Goal: Transaction & Acquisition: Purchase product/service

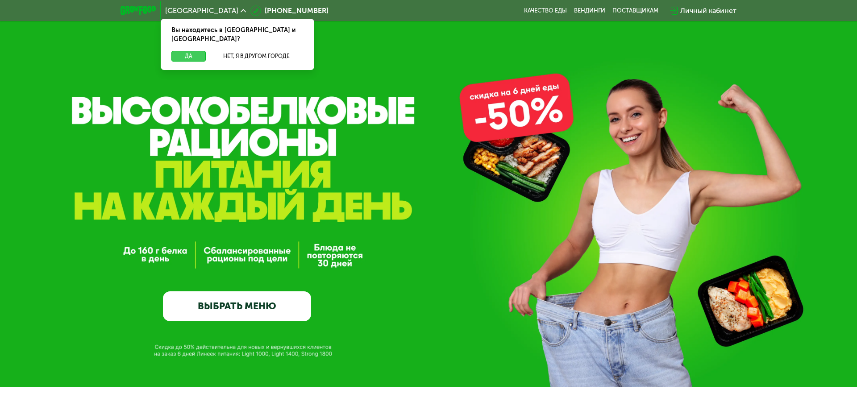
click at [186, 51] on button "Да" at bounding box center [188, 56] width 34 height 11
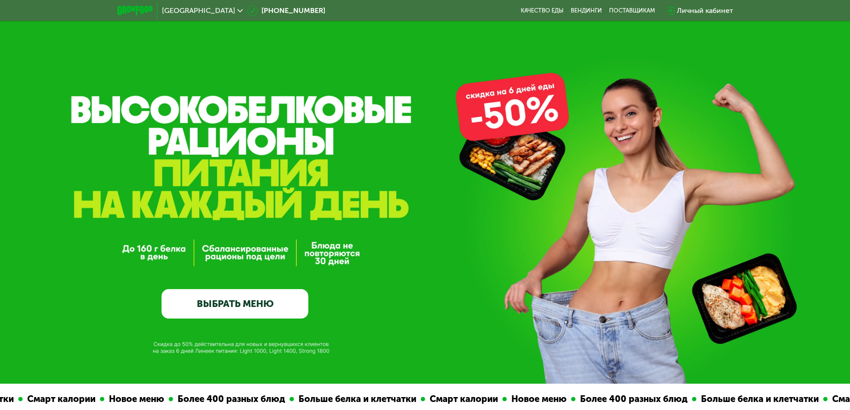
click at [237, 308] on link "ВЫБРАТЬ МЕНЮ" at bounding box center [235, 303] width 147 height 29
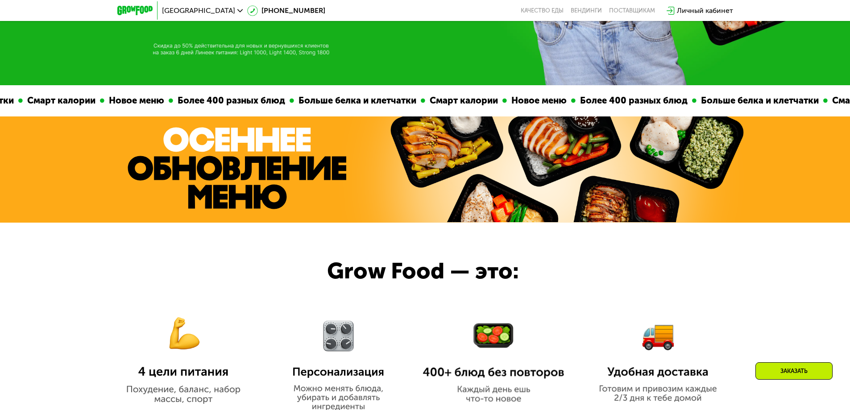
scroll to position [740, 0]
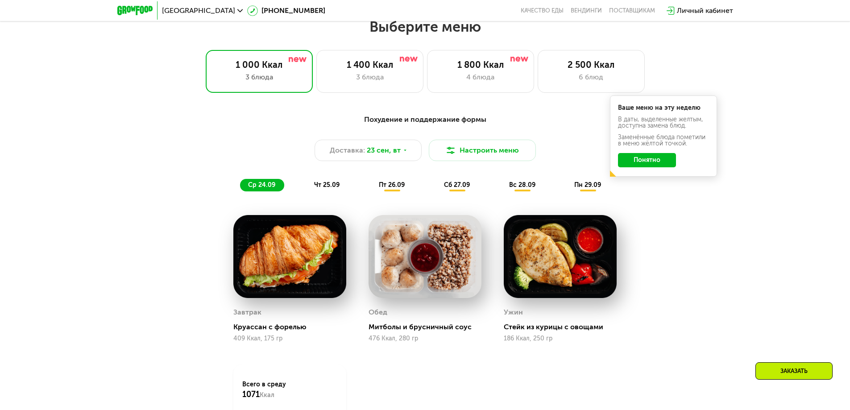
click at [649, 166] on button "Понятно" at bounding box center [647, 160] width 58 height 14
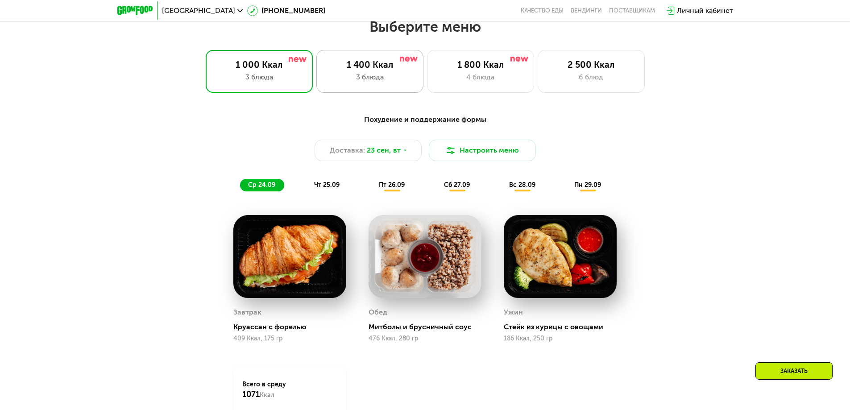
click at [358, 78] on div "3 блюда" at bounding box center [370, 77] width 88 height 11
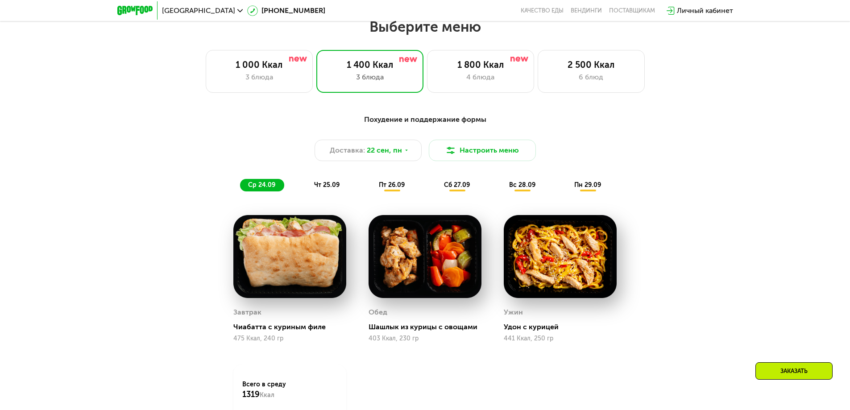
click at [318, 188] on span "чт 25.09" at bounding box center [326, 185] width 25 height 8
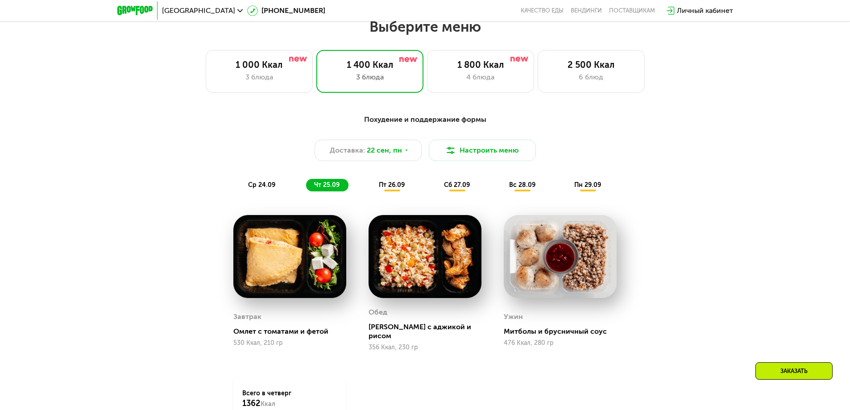
click at [396, 187] on span "пт 26.09" at bounding box center [392, 185] width 26 height 8
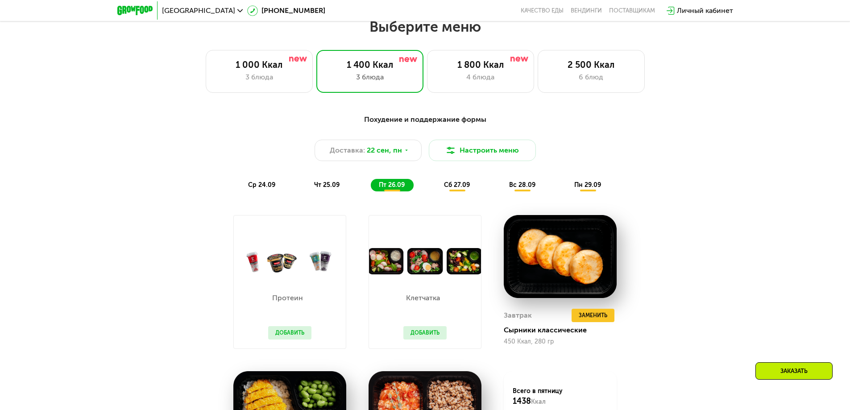
click at [452, 186] on span "сб 27.09" at bounding box center [457, 185] width 26 height 8
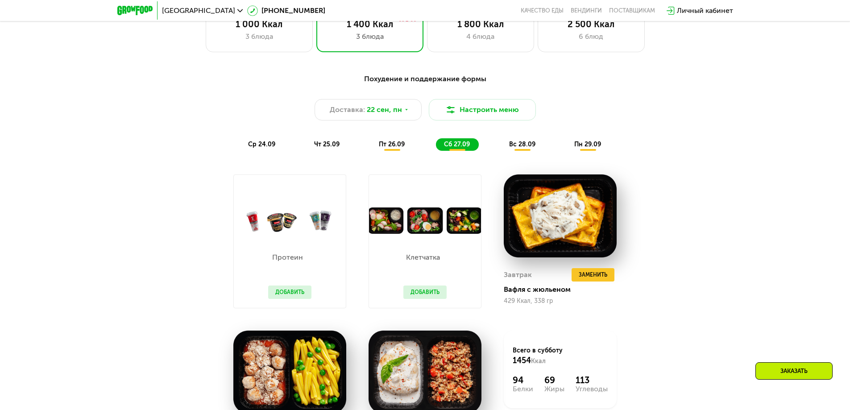
scroll to position [874, 0]
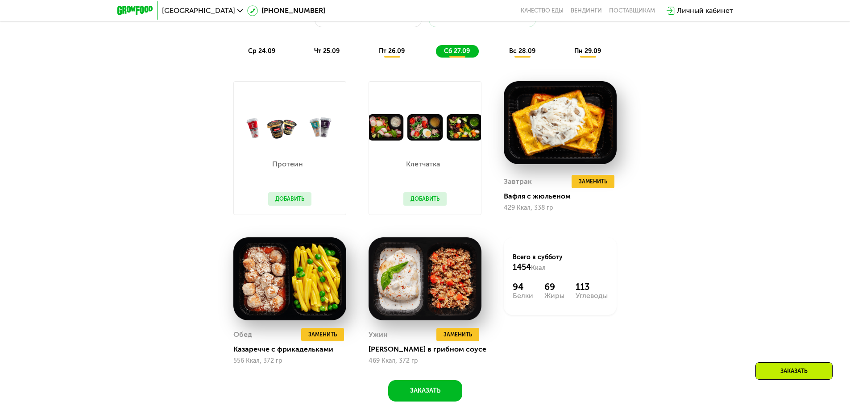
click at [516, 55] on span "вс 28.09" at bounding box center [522, 51] width 26 height 8
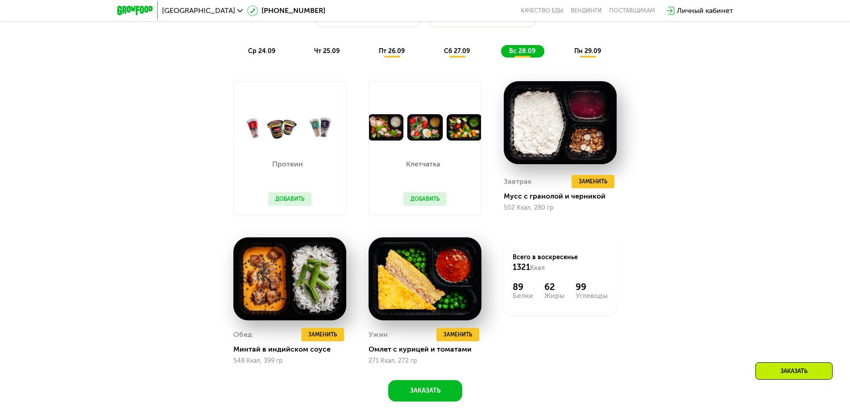
click at [562, 52] on div "ср 24.09 чт 25.09 пт 26.09 сб 27.09 вс 28.09 пн 29.09" at bounding box center [425, 51] width 370 height 12
click at [591, 52] on span "пн 29.09" at bounding box center [587, 51] width 27 height 8
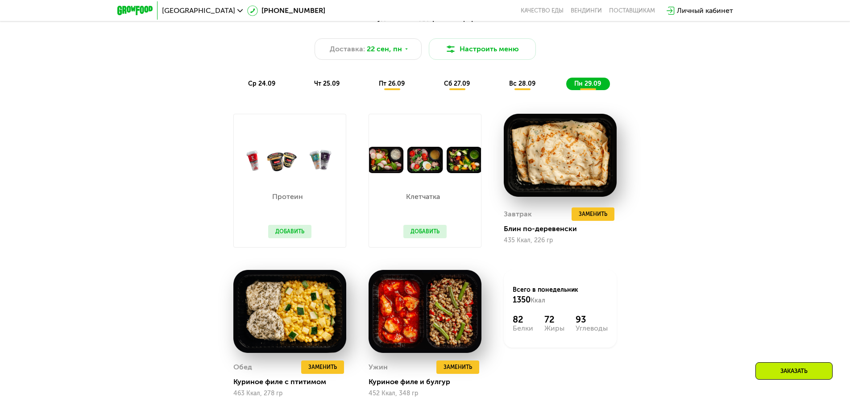
scroll to position [919, 0]
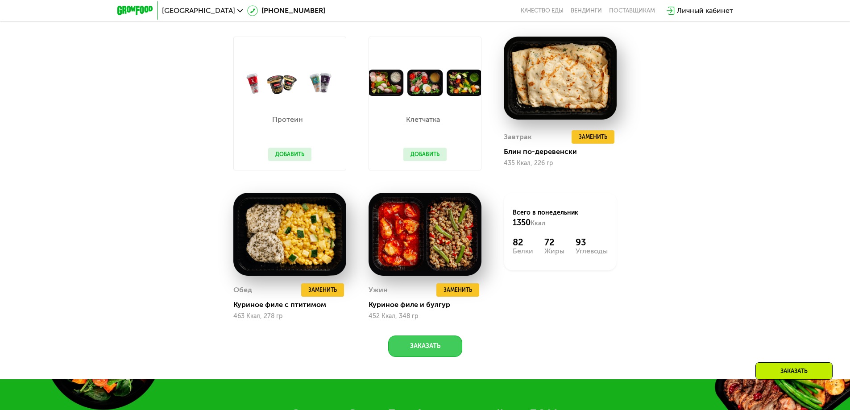
click at [424, 354] on button "Заказать" at bounding box center [425, 346] width 74 height 21
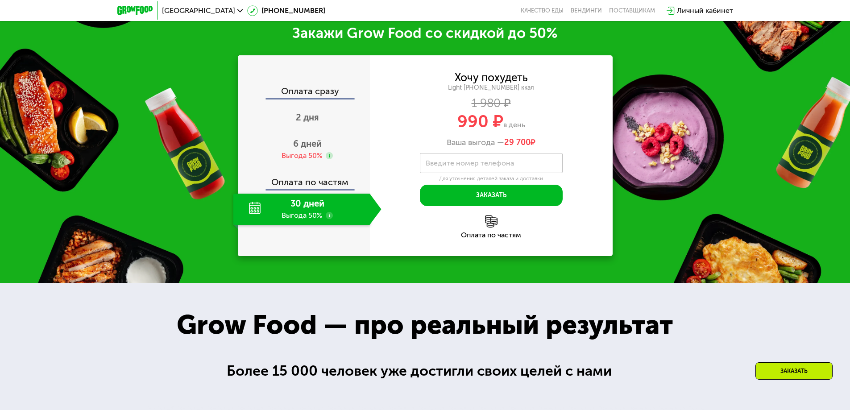
scroll to position [1301, 0]
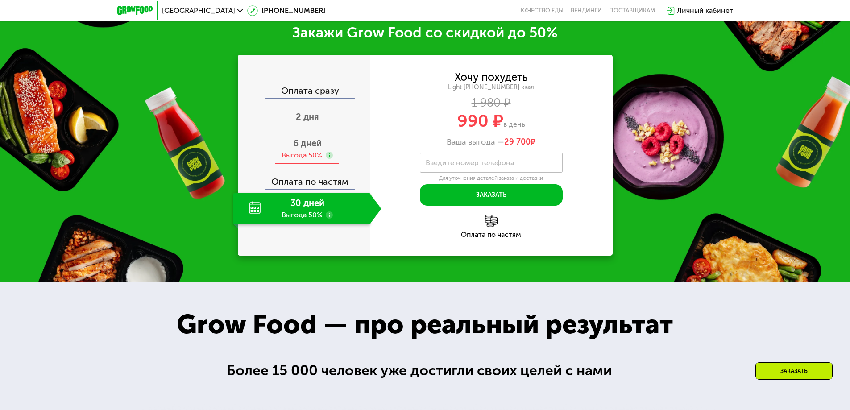
click at [305, 148] on span "6 дней" at bounding box center [307, 143] width 29 height 11
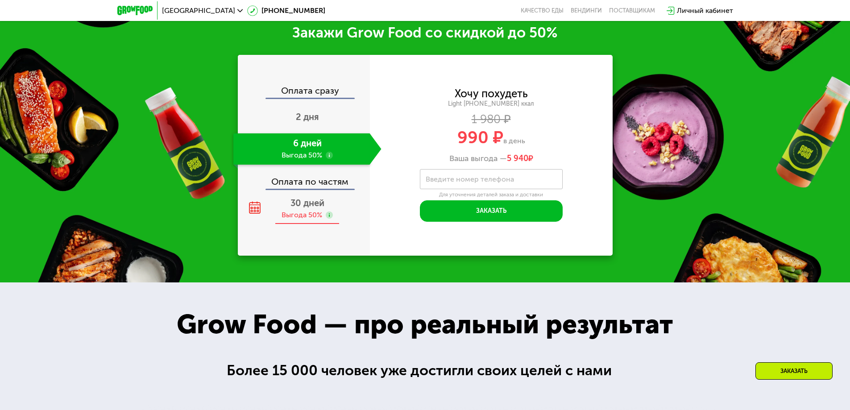
click at [307, 208] on span "30 дней" at bounding box center [308, 203] width 34 height 11
